Goal: Information Seeking & Learning: Find specific page/section

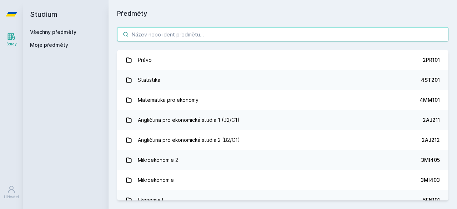
click at [213, 30] on input "search" at bounding box center [282, 34] width 331 height 14
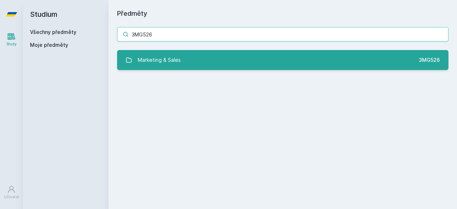
type input "3MG526"
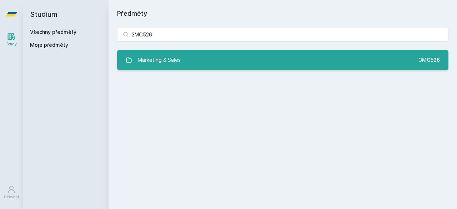
click at [189, 61] on link "Marketing & Sales 3MG526" at bounding box center [282, 60] width 331 height 20
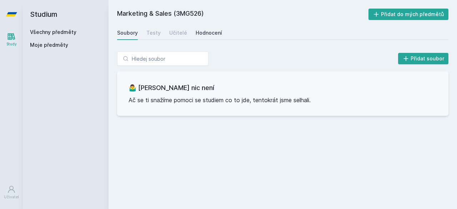
click at [214, 31] on div "Hodnocení" at bounding box center [209, 32] width 26 height 7
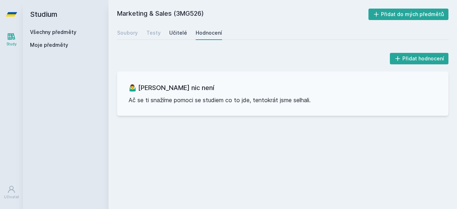
click at [178, 33] on div "Učitelé" at bounding box center [178, 32] width 18 height 7
click at [154, 32] on div "Testy" at bounding box center [153, 32] width 14 height 7
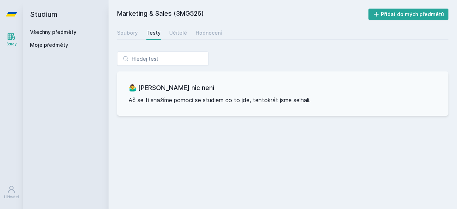
click at [58, 35] on link "Všechny předměty" at bounding box center [53, 32] width 46 height 6
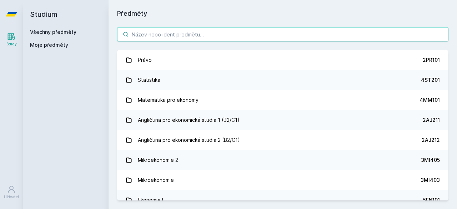
click at [141, 31] on input "search" at bounding box center [282, 34] width 331 height 14
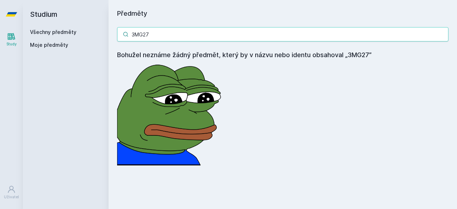
type input "3MG527"
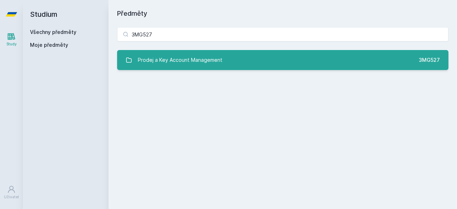
click at [213, 53] on div "Prodej a Key Account Management" at bounding box center [180, 60] width 85 height 14
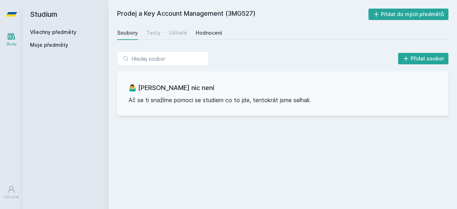
click at [211, 30] on div "Hodnocení" at bounding box center [209, 32] width 26 height 7
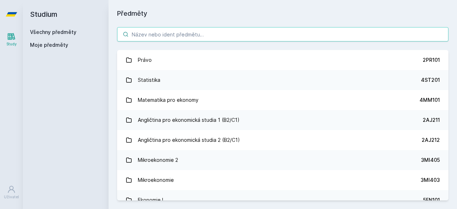
click at [196, 35] on input "search" at bounding box center [282, 34] width 331 height 14
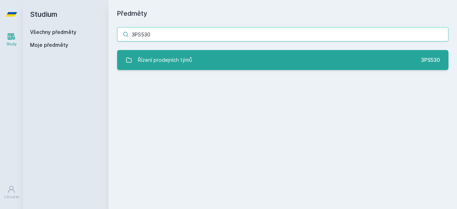
type input "3PS530"
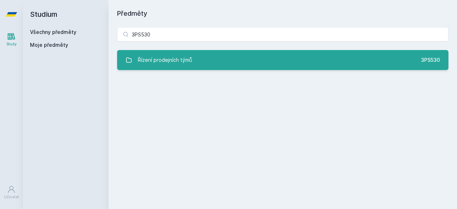
click at [180, 60] on div "Řízení prodejních týmů" at bounding box center [165, 60] width 54 height 14
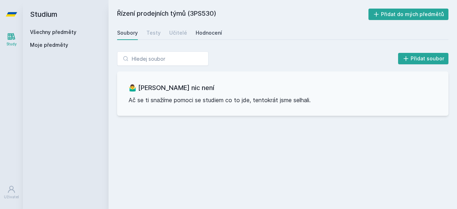
click at [200, 35] on div "Hodnocení" at bounding box center [209, 32] width 26 height 7
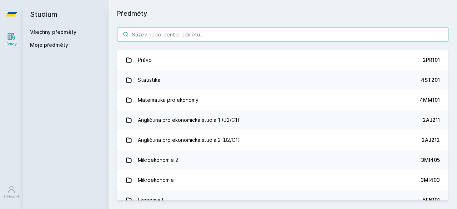
click at [166, 31] on input "search" at bounding box center [282, 34] width 331 height 14
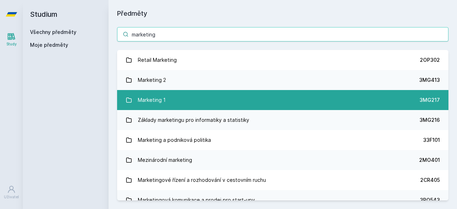
type input "marketing"
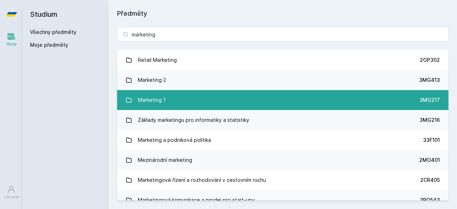
click at [153, 98] on div "Marketing 1" at bounding box center [152, 100] width 28 height 14
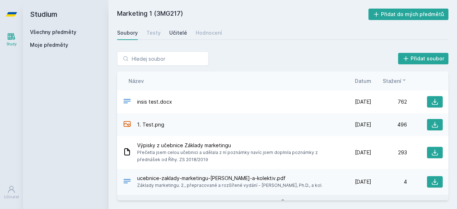
click at [170, 30] on div "Učitelé" at bounding box center [178, 32] width 18 height 7
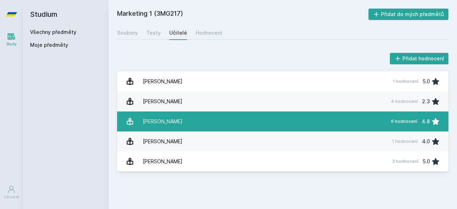
click at [158, 118] on div "Říha David" at bounding box center [163, 121] width 40 height 14
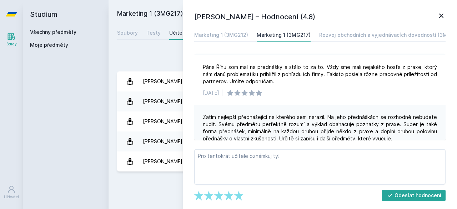
scroll to position [213, 0]
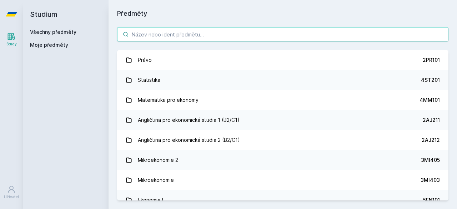
click at [190, 31] on input "search" at bounding box center [282, 34] width 331 height 14
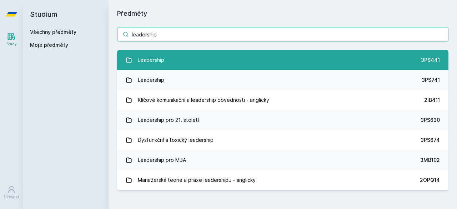
type input "leadership"
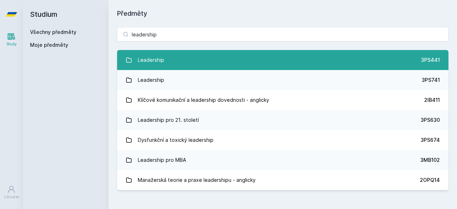
click at [177, 59] on link "Leadership 3PS441" at bounding box center [282, 60] width 331 height 20
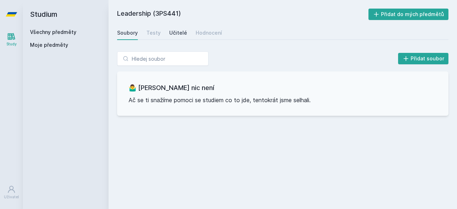
click at [184, 32] on div "Učitelé" at bounding box center [178, 32] width 18 height 7
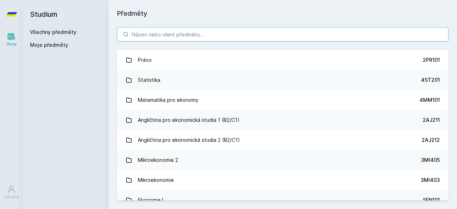
click at [196, 30] on input "search" at bounding box center [282, 34] width 331 height 14
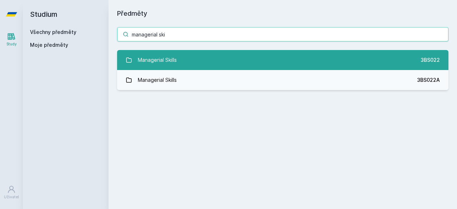
type input "managerial ski"
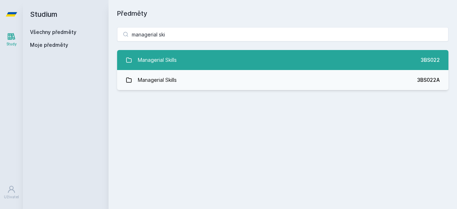
click at [192, 61] on link "Managerial Skills 3BS022" at bounding box center [282, 60] width 331 height 20
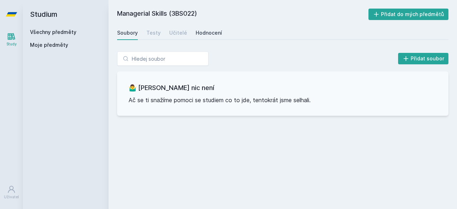
click at [203, 33] on div "Hodnocení" at bounding box center [209, 32] width 26 height 7
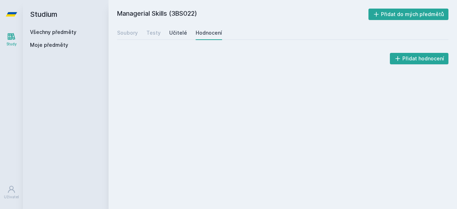
click at [182, 33] on div "Učitelé" at bounding box center [178, 32] width 18 height 7
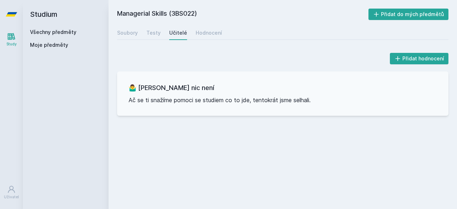
click at [75, 33] on div "Všechny předměty" at bounding box center [65, 32] width 71 height 7
click at [67, 34] on link "Všechny předměty" at bounding box center [53, 32] width 46 height 6
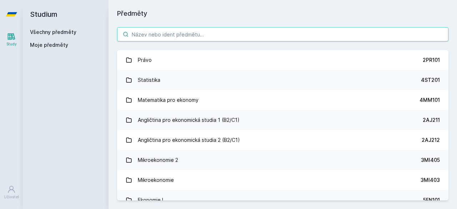
click at [152, 29] on input "search" at bounding box center [282, 34] width 331 height 14
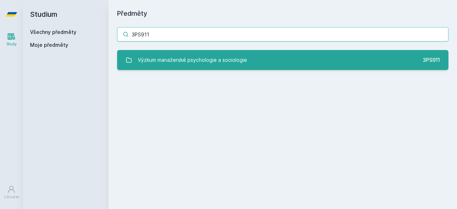
type input "3PS911"
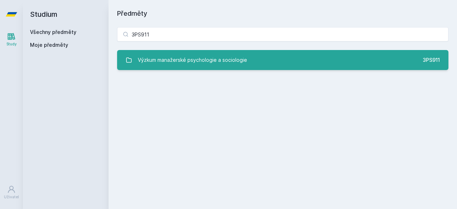
click at [182, 58] on div "Výzkum manažerské psychologie a sociologie" at bounding box center [192, 60] width 109 height 14
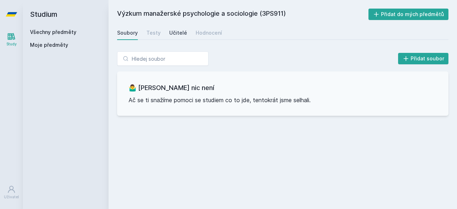
click at [176, 30] on div "Učitelé" at bounding box center [178, 32] width 18 height 7
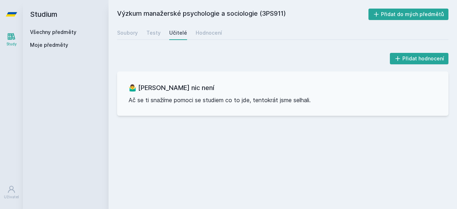
click at [54, 34] on link "Všechny předměty" at bounding box center [53, 32] width 46 height 6
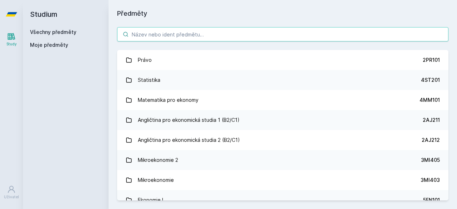
click at [144, 30] on input "search" at bounding box center [282, 34] width 331 height 14
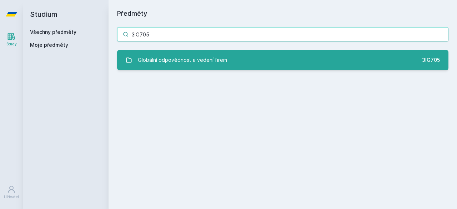
type input "3IG705"
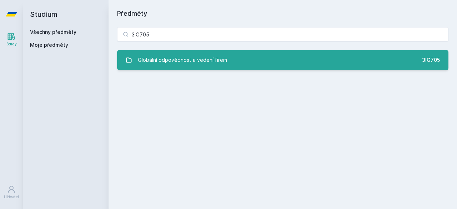
click at [192, 59] on div "Globální odpovědnost a vedení firem" at bounding box center [182, 60] width 89 height 14
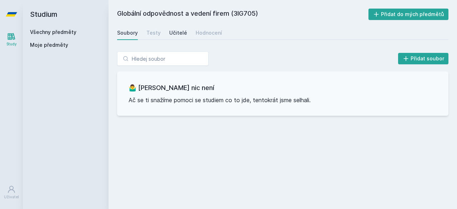
click at [183, 31] on div "Učitelé" at bounding box center [178, 32] width 18 height 7
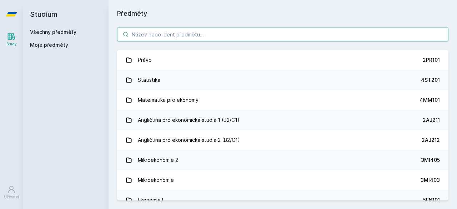
click at [145, 35] on input "search" at bounding box center [282, 34] width 331 height 14
click at [208, 32] on input "search" at bounding box center [282, 34] width 331 height 14
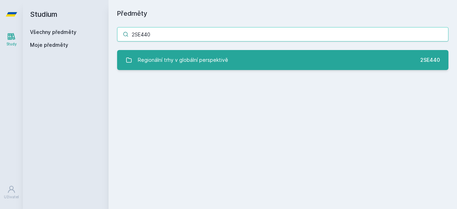
type input "2SE440"
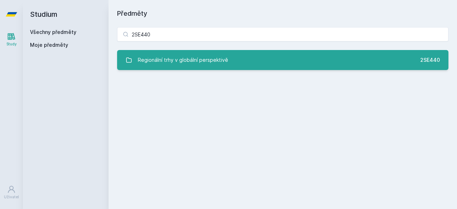
click at [218, 64] on div "Regionální trhy v globální perspektivě" at bounding box center [183, 60] width 90 height 14
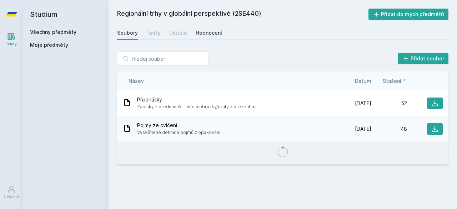
click at [205, 31] on div "Hodnocení" at bounding box center [209, 32] width 26 height 7
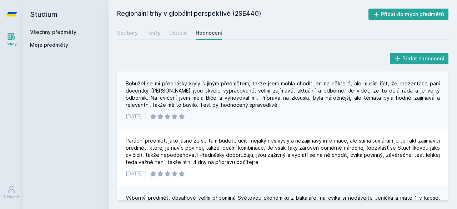
scroll to position [364, 0]
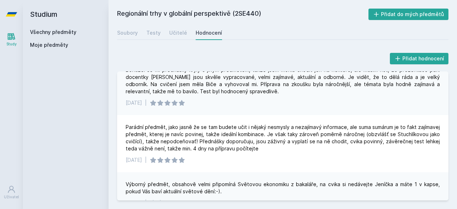
click at [63, 30] on link "Všechny předměty" at bounding box center [53, 32] width 46 height 6
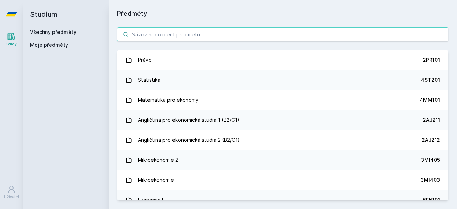
click at [161, 38] on input "search" at bounding box center [282, 34] width 331 height 14
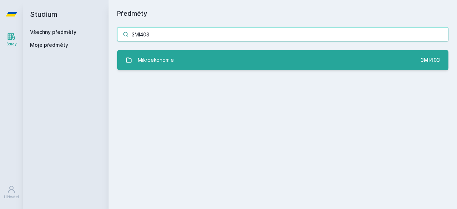
type input "3MI403"
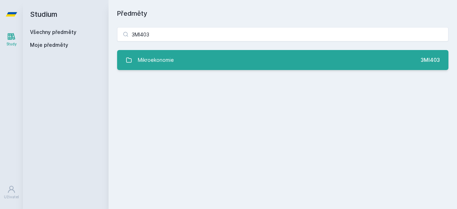
click at [150, 66] on div "Mikroekonomie" at bounding box center [156, 60] width 36 height 14
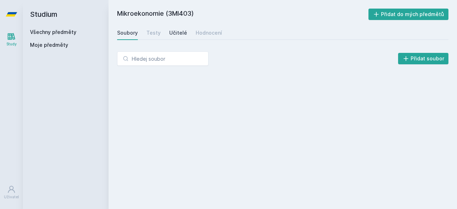
click at [178, 30] on div "Učitelé" at bounding box center [178, 32] width 18 height 7
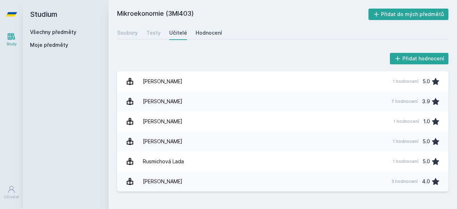
click at [208, 29] on link "Hodnocení" at bounding box center [209, 33] width 26 height 14
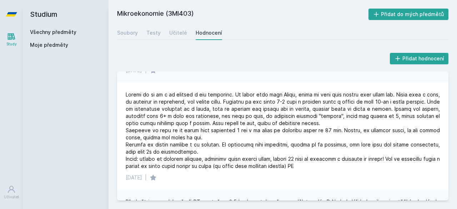
scroll to position [225, 0]
click at [67, 30] on link "Všechny předměty" at bounding box center [53, 32] width 46 height 6
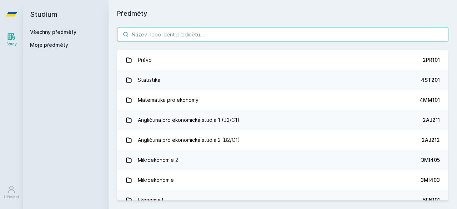
click at [143, 34] on input "search" at bounding box center [282, 34] width 331 height 14
type input "2"
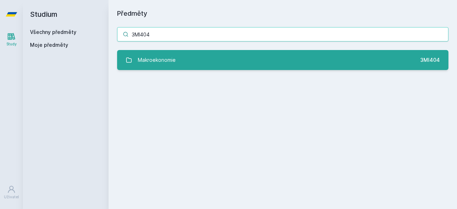
type input "3MI404"
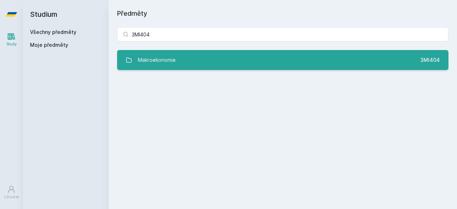
click at [174, 62] on div "Makroekonomie" at bounding box center [157, 60] width 38 height 14
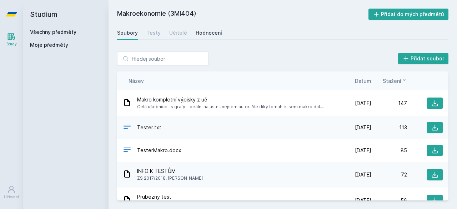
click at [200, 32] on div "Hodnocení" at bounding box center [209, 32] width 26 height 7
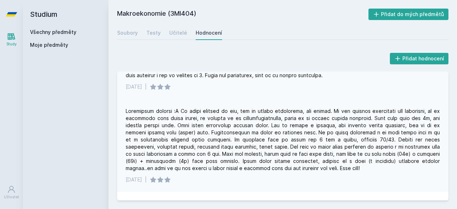
scroll to position [176, 0]
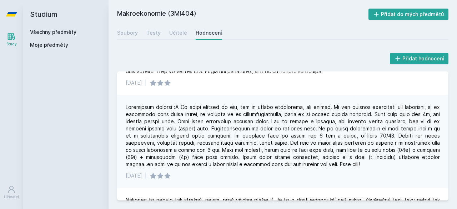
click at [59, 32] on link "Všechny předměty" at bounding box center [53, 32] width 46 height 6
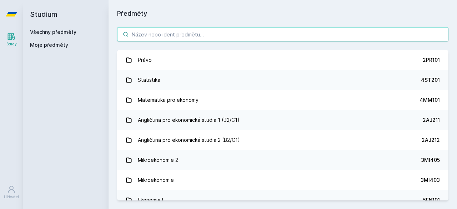
click at [151, 34] on input "search" at bounding box center [282, 34] width 331 height 14
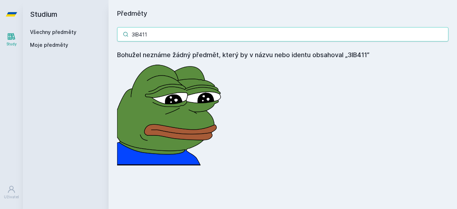
click at [172, 38] on input "3IB411" at bounding box center [282, 34] width 331 height 14
drag, startPoint x: 172, startPoint y: 38, endPoint x: 115, endPoint y: 33, distance: 57.0
click at [115, 33] on div "3IB411 Bohužel neznáme žádný předmět, který by v názvu nebo identu obsahoval „3…" at bounding box center [283, 96] width 349 height 155
click at [135, 33] on input "3IB411" at bounding box center [282, 34] width 331 height 14
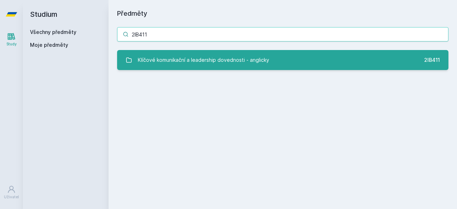
type input "2IB411"
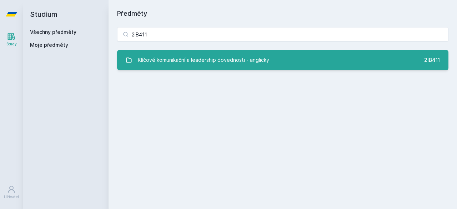
click at [182, 55] on div "Klíčové komunikační a leadership dovednosti - anglicky" at bounding box center [203, 60] width 131 height 14
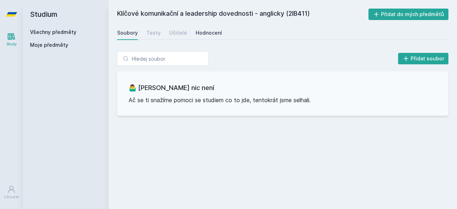
click at [211, 34] on div "Hodnocení" at bounding box center [209, 32] width 26 height 7
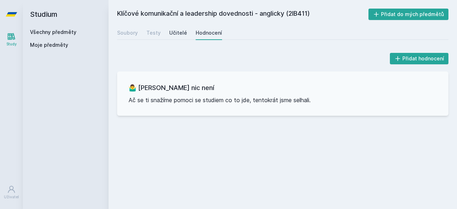
click at [175, 31] on div "Učitelé" at bounding box center [178, 32] width 18 height 7
click at [128, 31] on div "Soubory" at bounding box center [127, 32] width 21 height 7
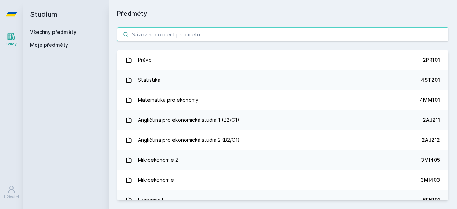
click at [158, 33] on input "search" at bounding box center [282, 34] width 331 height 14
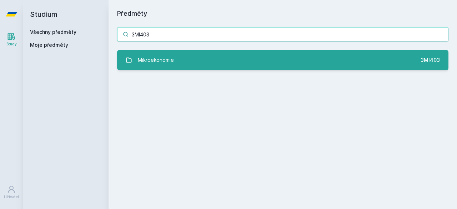
type input "3MI403"
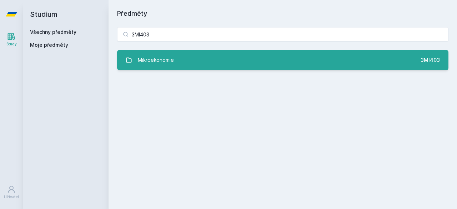
click at [166, 59] on div "Mikroekonomie" at bounding box center [156, 60] width 36 height 14
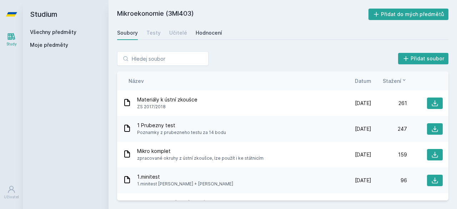
click at [204, 32] on div "Hodnocení" at bounding box center [209, 32] width 26 height 7
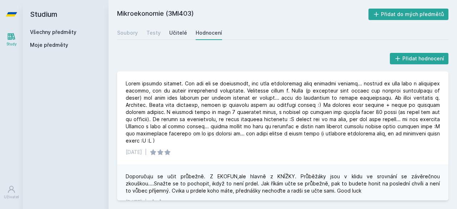
click at [176, 29] on div "Učitelé" at bounding box center [178, 32] width 18 height 7
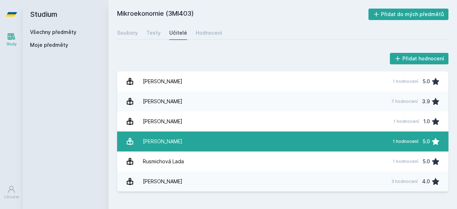
click at [179, 143] on div "[PERSON_NAME]" at bounding box center [163, 141] width 40 height 14
